Goal: Transaction & Acquisition: Purchase product/service

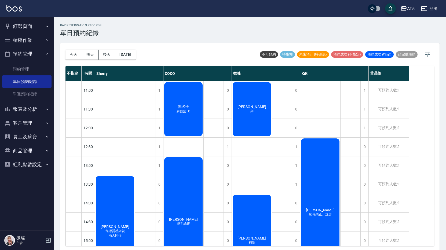
click at [256, 115] on div "[PERSON_NAME]" at bounding box center [252, 109] width 40 height 56
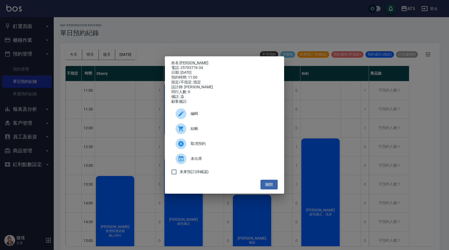
click at [189, 130] on div at bounding box center [183, 128] width 15 height 11
click at [267, 184] on button "關閉" at bounding box center [268, 185] width 17 height 10
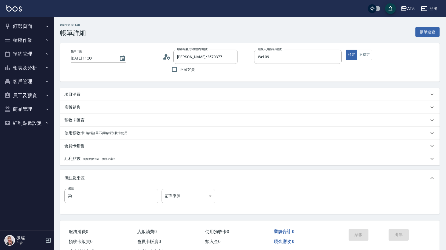
click at [82, 91] on div "項目消費" at bounding box center [250, 94] width 380 height 13
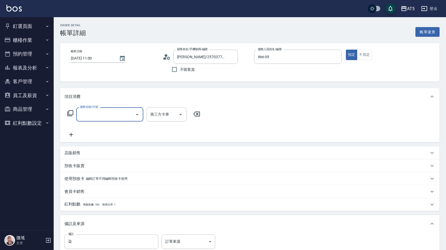
click at [96, 119] on input "服務名稱/代號" at bounding box center [106, 114] width 54 height 9
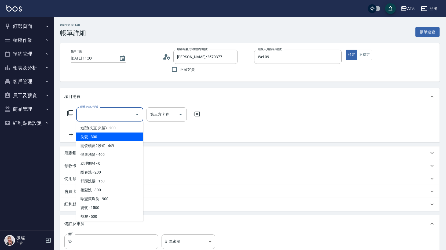
click at [98, 134] on span "洗髮 - 300" at bounding box center [109, 137] width 67 height 9
type input "洗髮(201)"
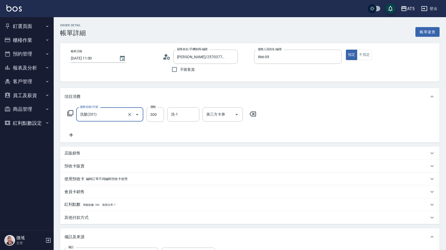
click at [74, 135] on icon at bounding box center [70, 135] width 13 height 6
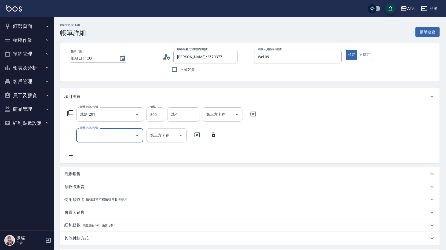
click at [87, 135] on input "服務名稱/代號" at bounding box center [106, 135] width 54 height 9
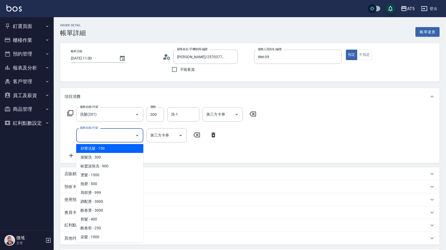
scroll to position [81, 0]
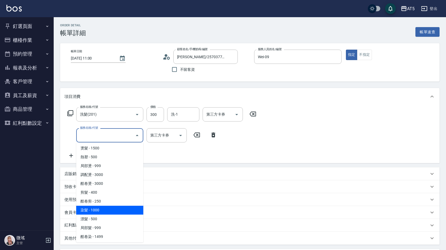
click at [118, 214] on span "染髮 - 1000" at bounding box center [109, 210] width 67 height 9
type input "130"
type input "染髮(501)"
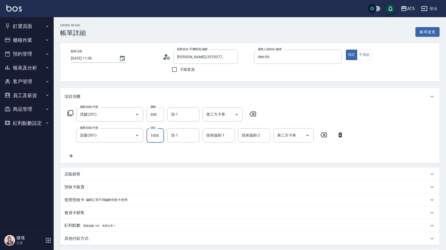
click at [156, 132] on input "1000" at bounding box center [155, 135] width 17 height 14
type input "30"
type input "800"
type input "110"
type input "800"
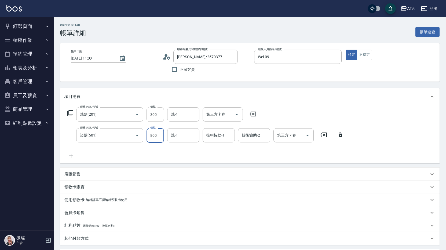
click at [135, 151] on div "服務名稱/代號 洗髮(201) 服務名稱/代號 價格 300 價格 洗-1 洗-1 第三方卡券 第三方卡券 服務名稱/代號 染髮(501) 服務名稱/代號 價…" at bounding box center [205, 133] width 283 height 52
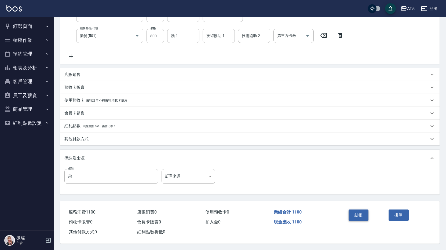
click at [357, 214] on button "結帳" at bounding box center [359, 215] width 20 height 11
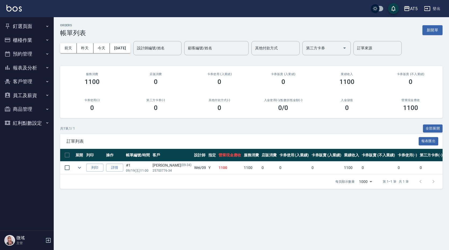
click at [26, 23] on button "釘選頁面" at bounding box center [26, 26] width 49 height 14
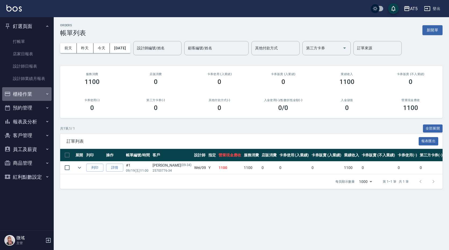
click at [20, 95] on button "櫃檯作業" at bounding box center [26, 94] width 49 height 14
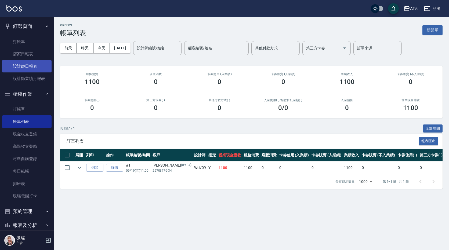
click at [15, 65] on link "設計師日報表" at bounding box center [26, 66] width 49 height 12
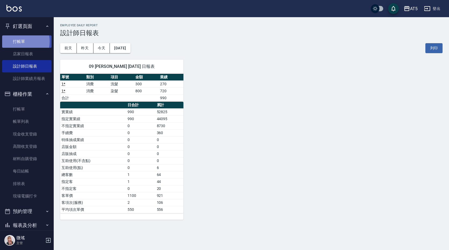
click at [15, 41] on link "打帳單" at bounding box center [26, 41] width 49 height 12
